Goal: Transaction & Acquisition: Book appointment/travel/reservation

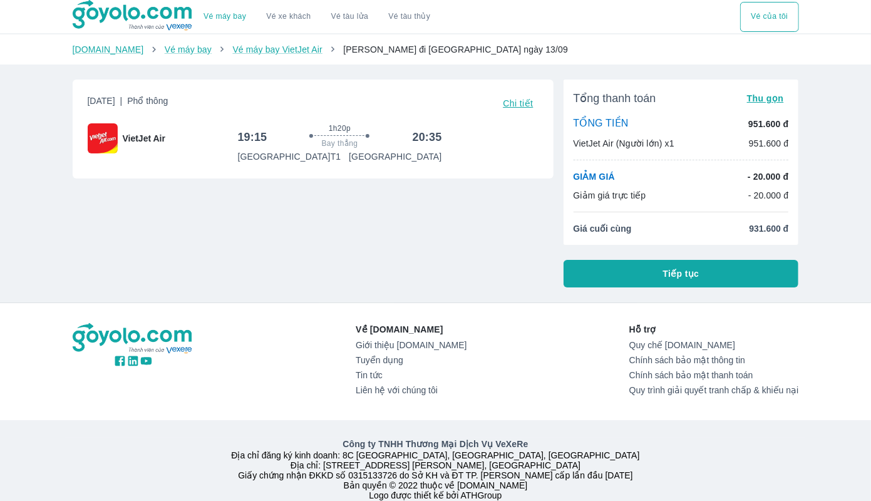
click at [595, 266] on button "Tiếp tục" at bounding box center [680, 274] width 235 height 28
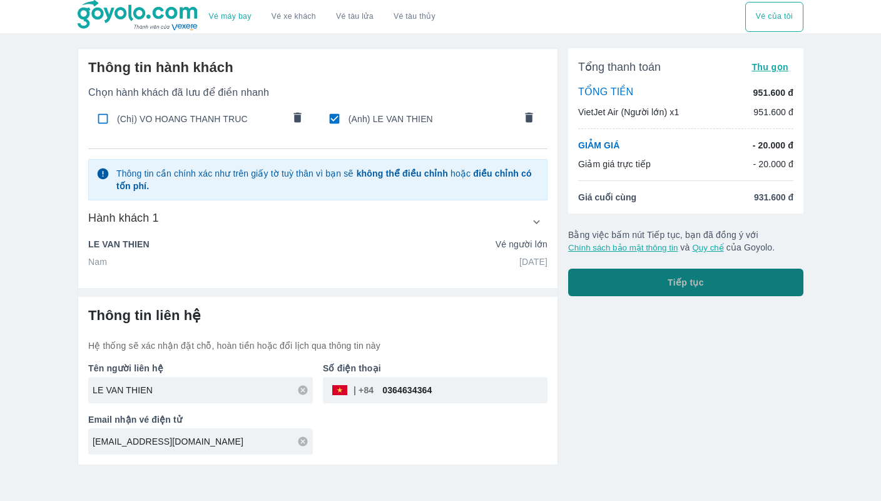
click at [639, 280] on button "Tiếp tục" at bounding box center [685, 283] width 235 height 28
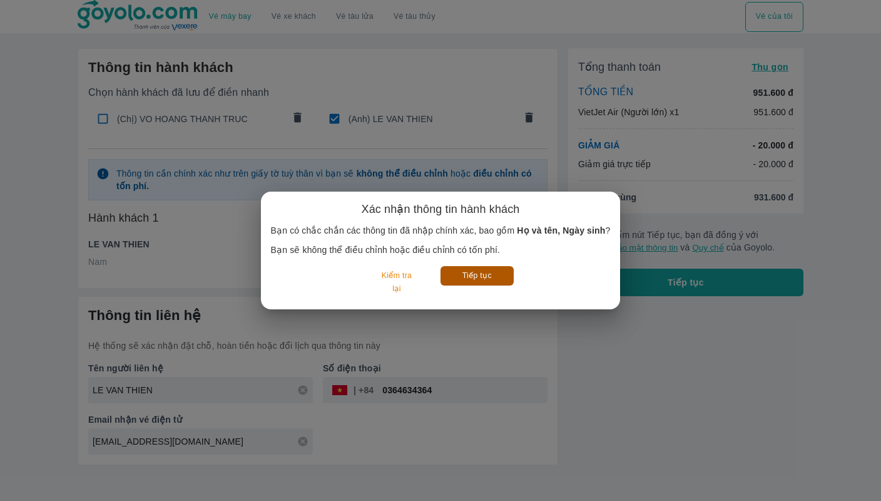
click at [466, 273] on button "Tiếp tục" at bounding box center [477, 275] width 73 height 19
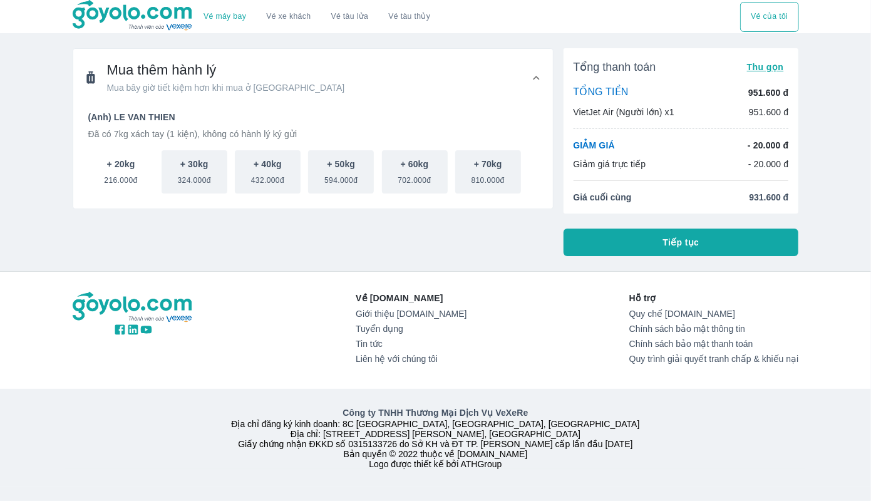
click at [120, 173] on span "216.000đ" at bounding box center [120, 177] width 33 height 15
